Goal: Information Seeking & Learning: Learn about a topic

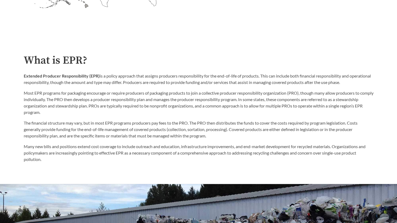
scroll to position [256, 0]
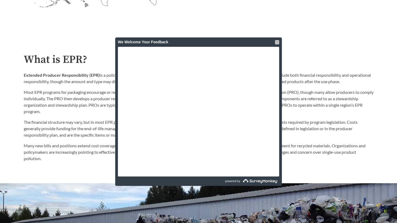
click at [278, 41] on div at bounding box center [277, 42] width 4 height 4
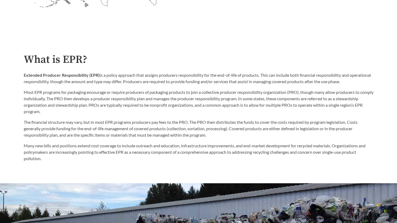
scroll to position [268, 0]
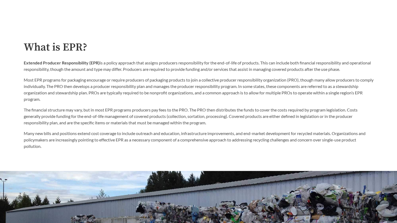
click at [116, 86] on p "Most EPR programs for packaging encourage or require producers of packaging pro…" at bounding box center [199, 90] width 350 height 26
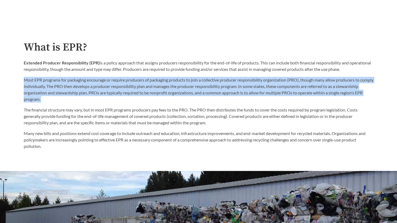
click at [116, 86] on p "Most EPR programs for packaging encourage or require producers of packaging pro…" at bounding box center [199, 90] width 350 height 26
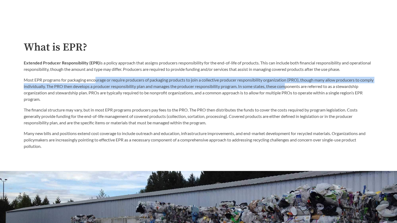
drag, startPoint x: 97, startPoint y: 79, endPoint x: 301, endPoint y: 86, distance: 204.0
click at [301, 86] on p "Most EPR programs for packaging encourage or require producers of packaging pro…" at bounding box center [199, 90] width 350 height 26
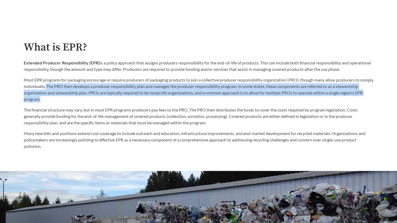
drag, startPoint x: 60, startPoint y: 87, endPoint x: 74, endPoint y: 101, distance: 20.2
click at [74, 101] on p "Most EPR programs for packaging encourage or require producers of packaging pro…" at bounding box center [199, 90] width 350 height 26
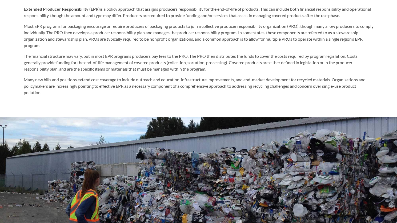
scroll to position [322, 0]
click at [132, 63] on p "The financial structure may vary, but in most EPR programs producers pay fees t…" at bounding box center [199, 62] width 350 height 19
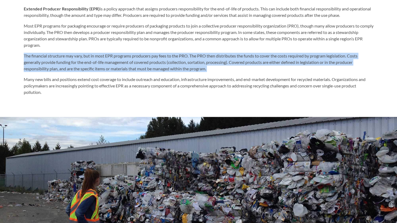
click at [132, 63] on p "The financial structure may vary, but in most EPR programs producers pay fees t…" at bounding box center [199, 62] width 350 height 19
click at [240, 65] on p "The financial structure may vary, but in most EPR programs producers pay fees t…" at bounding box center [199, 62] width 350 height 19
